Goal: Go to known website: Go to known website

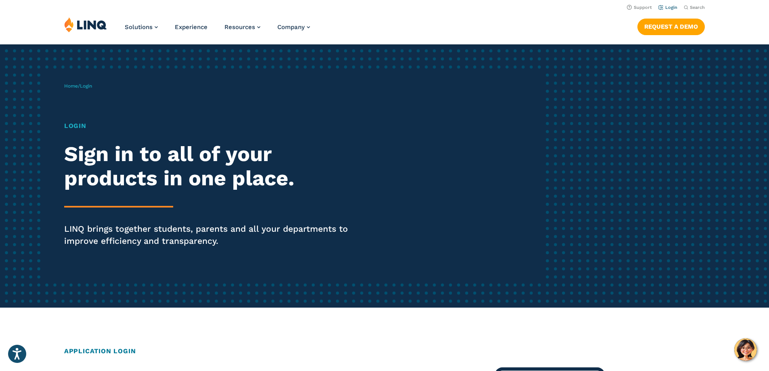
click at [671, 5] on link "Login" at bounding box center [668, 7] width 19 height 5
click at [673, 8] on link "Login" at bounding box center [668, 7] width 19 height 5
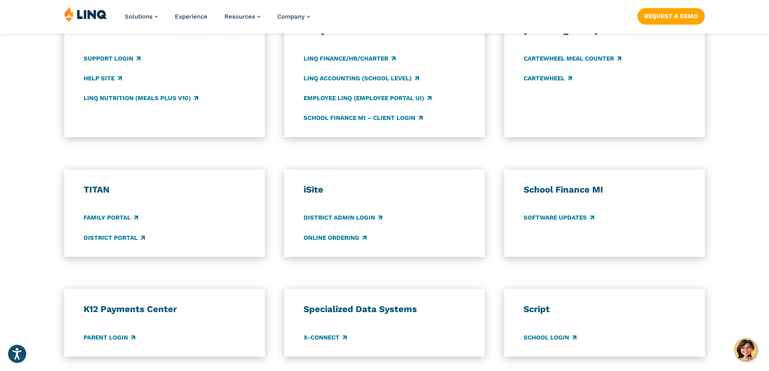
scroll to position [565, 0]
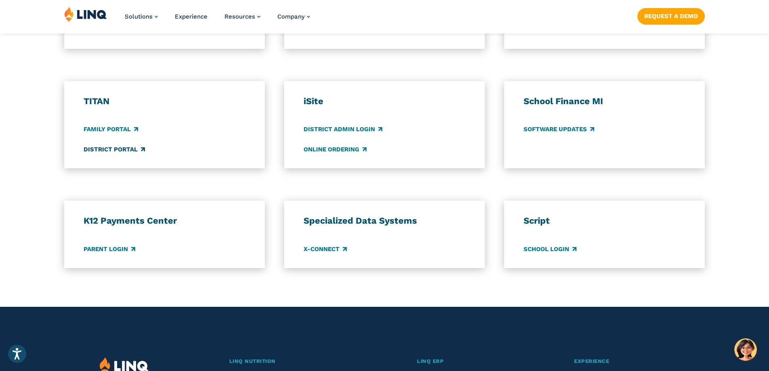
click at [112, 148] on link "District Portal" at bounding box center [114, 149] width 61 height 9
